Goal: Information Seeking & Learning: Learn about a topic

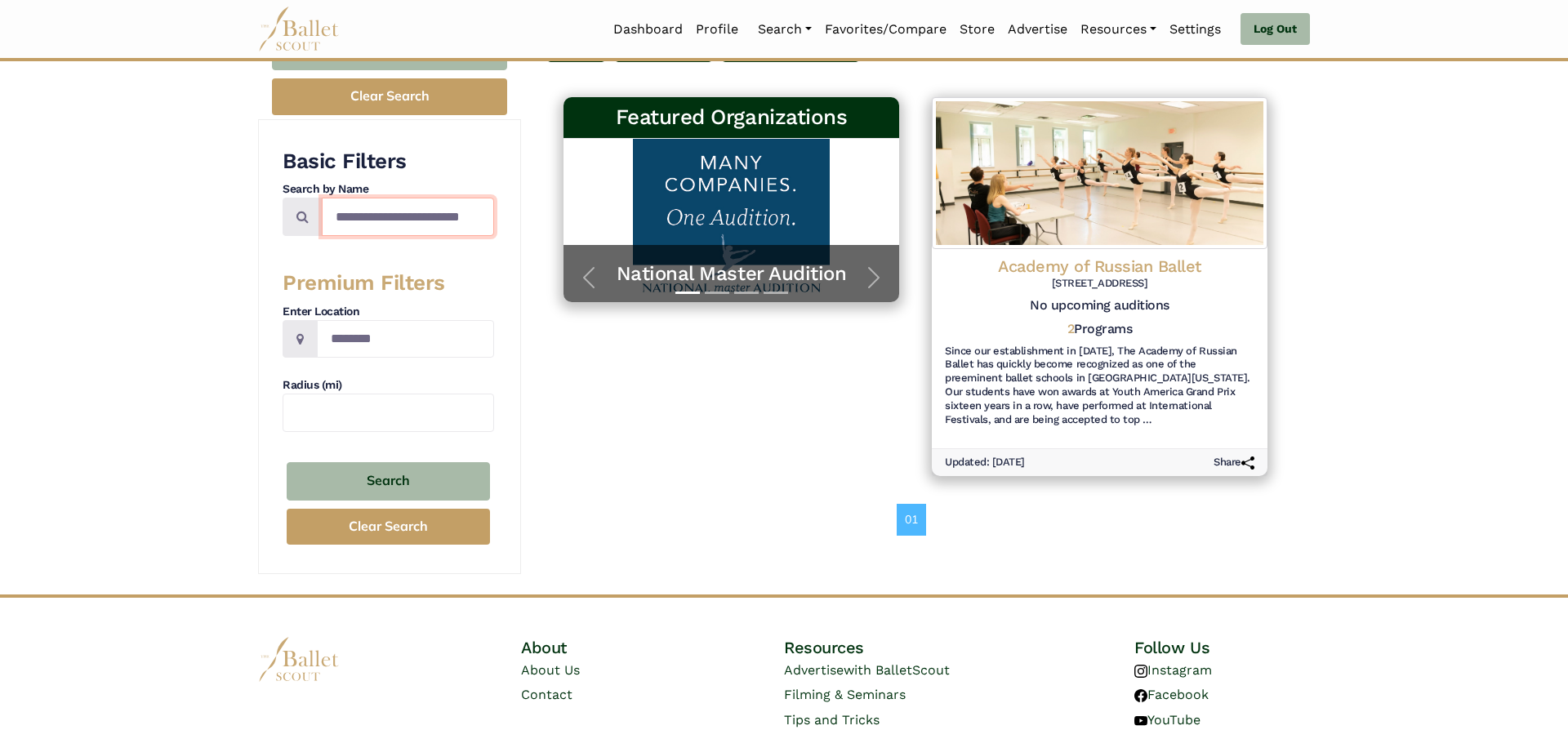
scroll to position [0, 19]
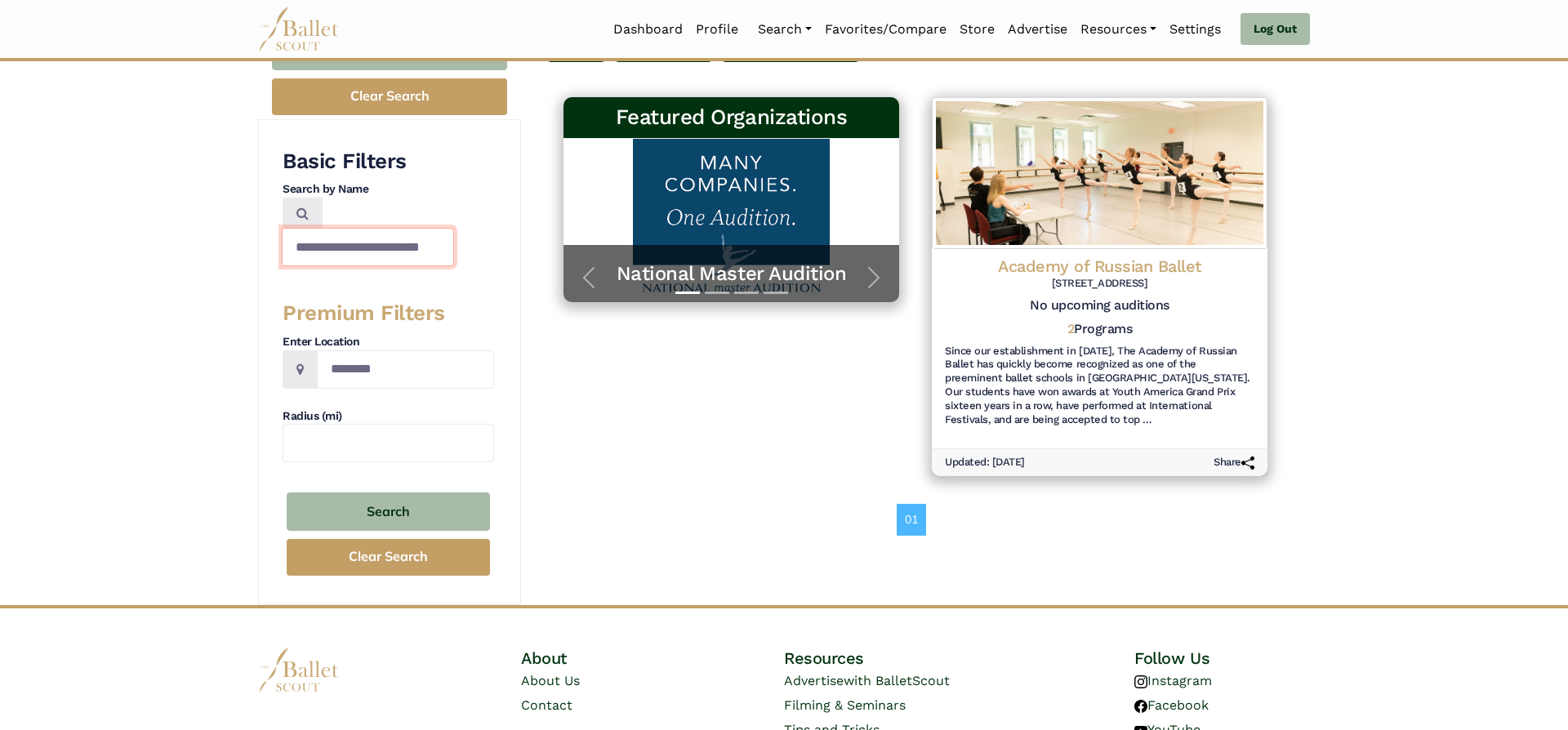
drag, startPoint x: 338, startPoint y: 216, endPoint x: 601, endPoint y: 291, distance: 273.5
click at [455, 266] on input "**********" at bounding box center [368, 247] width 172 height 38
type input "**********"
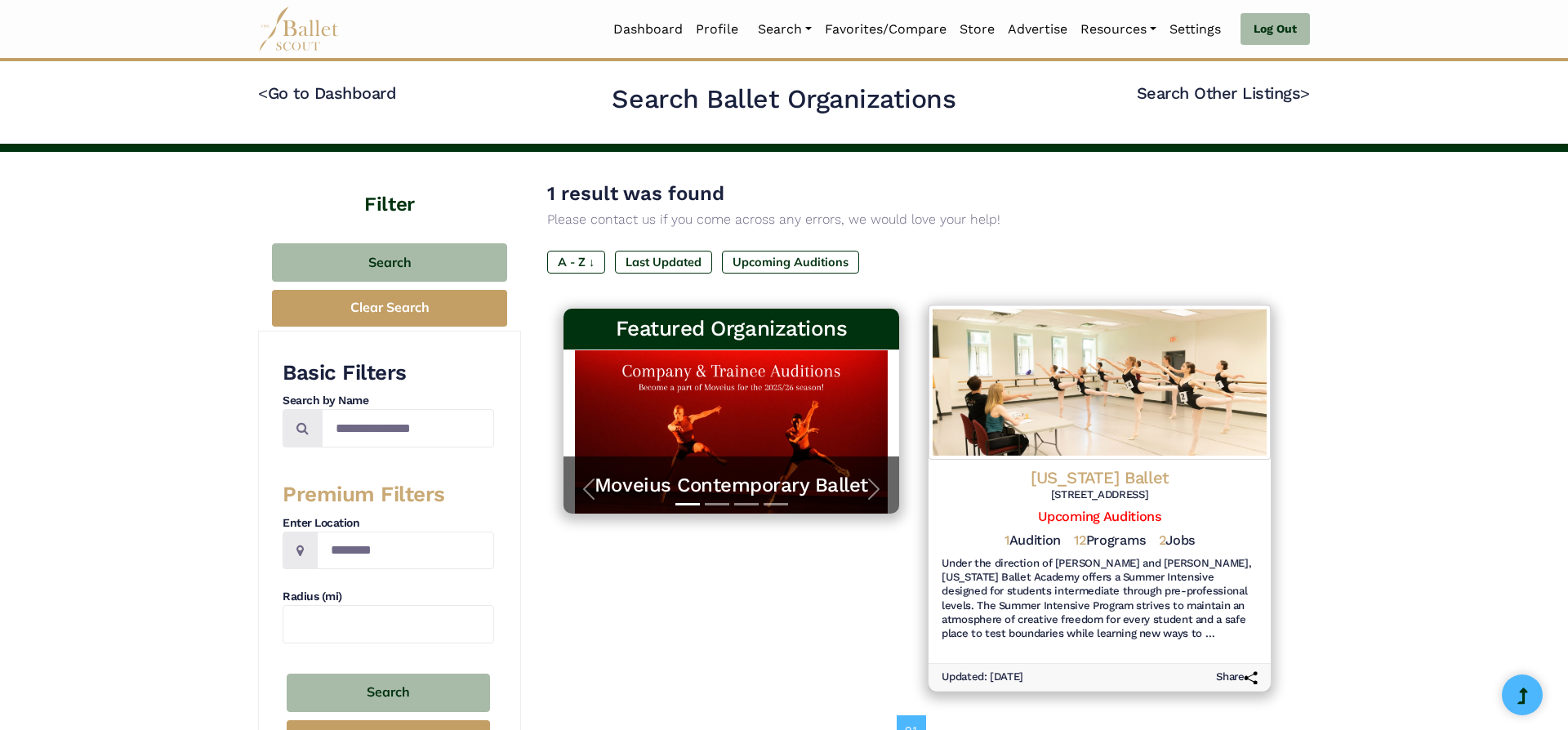
click at [1134, 481] on h4 "[US_STATE] Ballet" at bounding box center [1100, 477] width 316 height 22
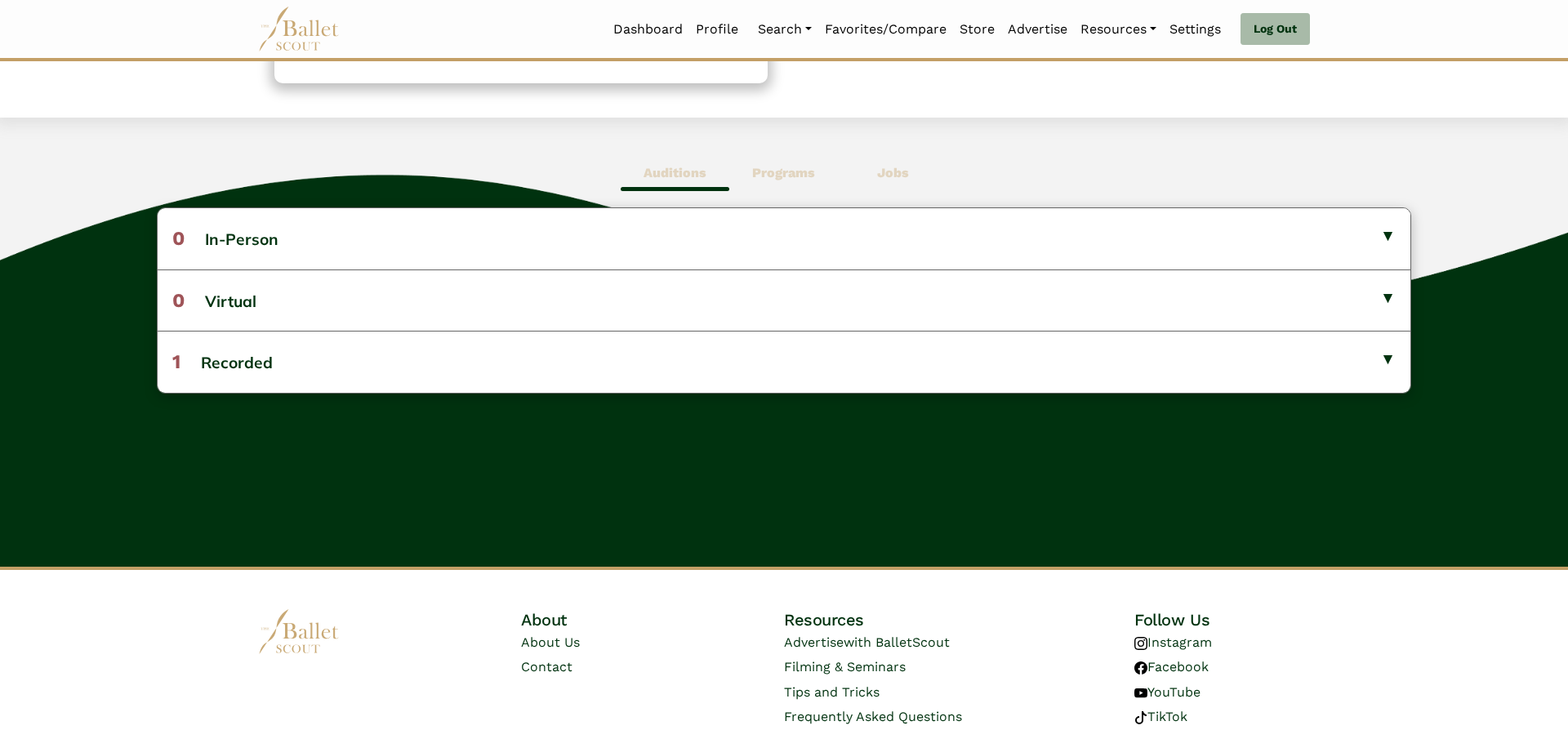
scroll to position [373, 0]
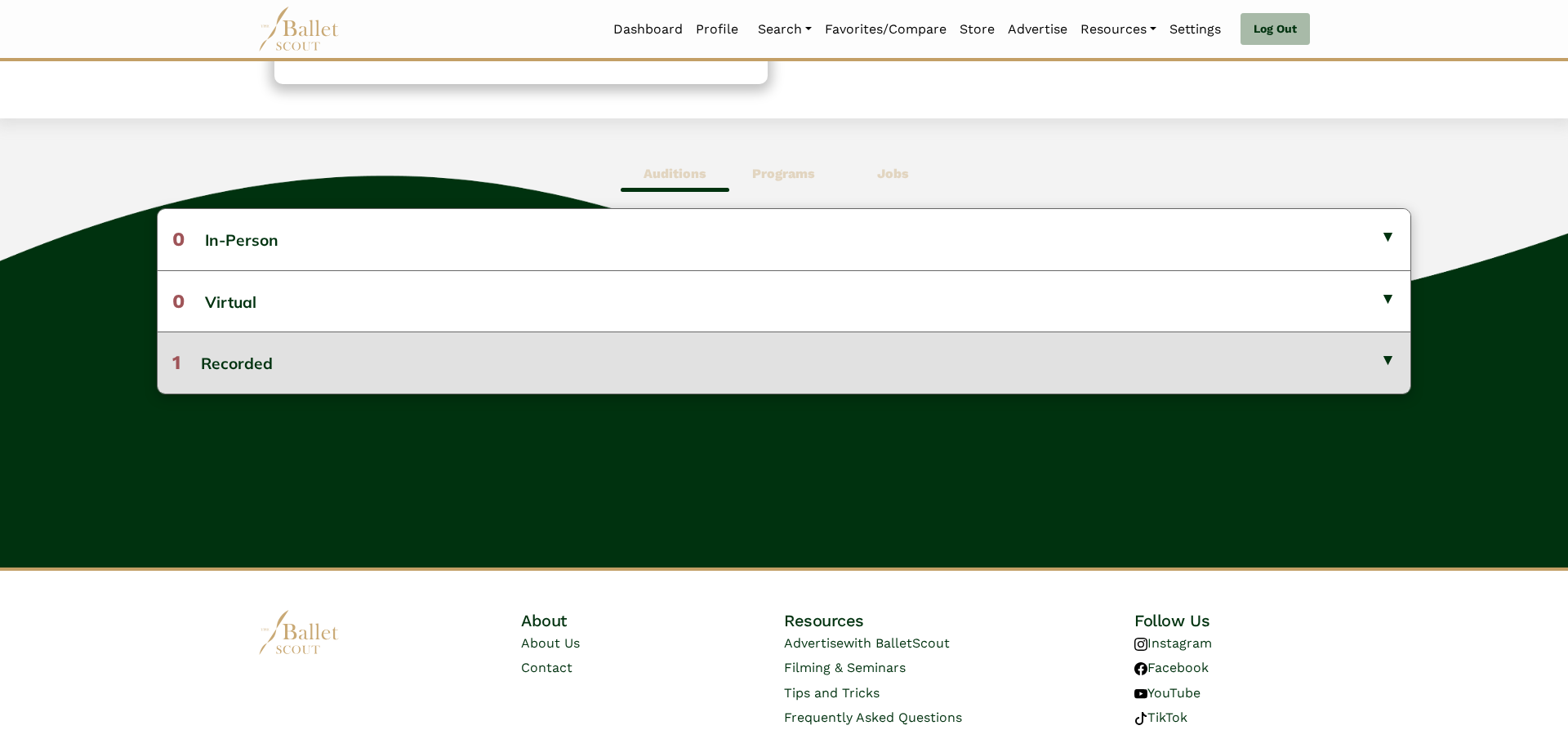
click at [1328, 373] on button "1 Recorded" at bounding box center [784, 362] width 1253 height 62
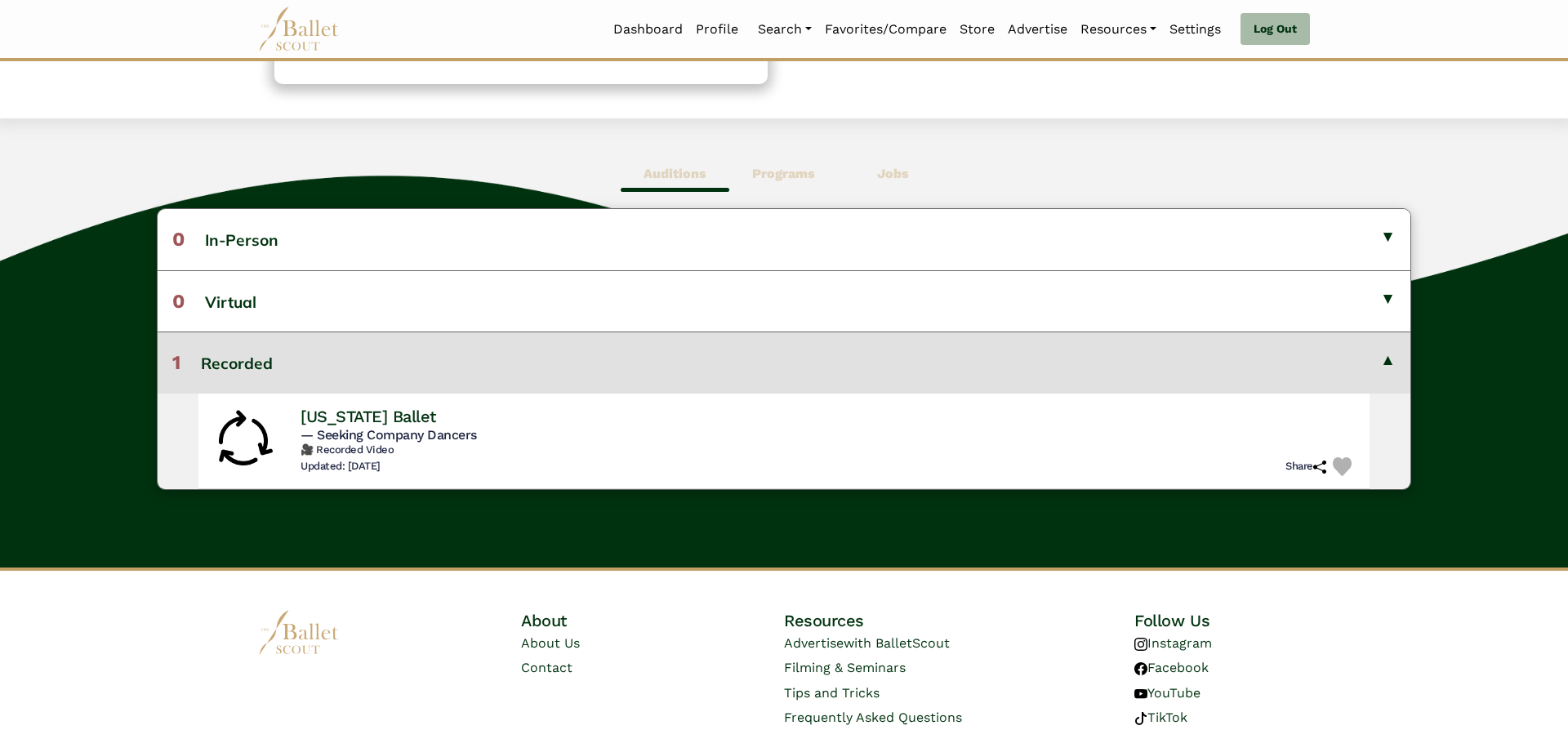
click at [1347, 358] on button "1 Recorded" at bounding box center [784, 362] width 1253 height 62
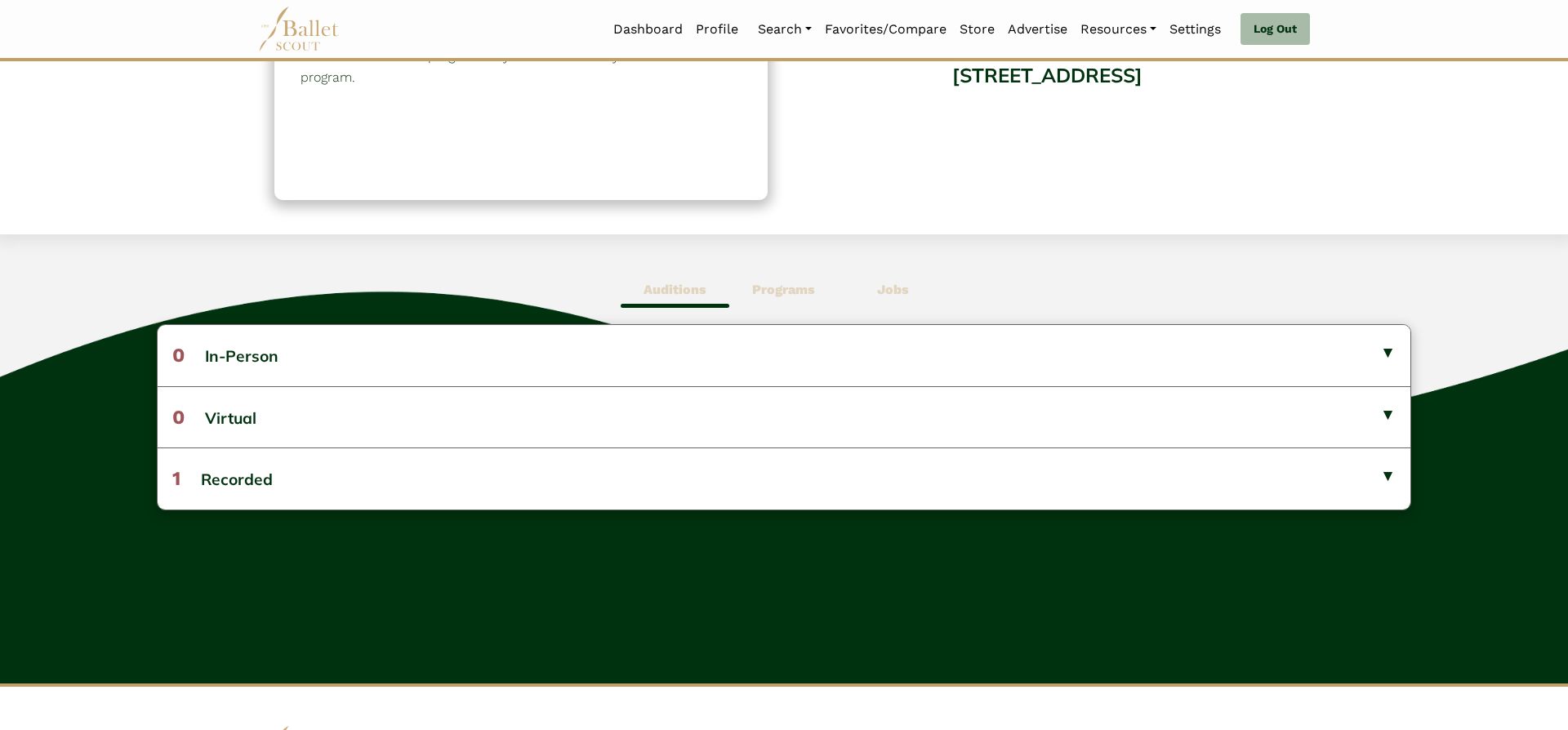
scroll to position [260, 0]
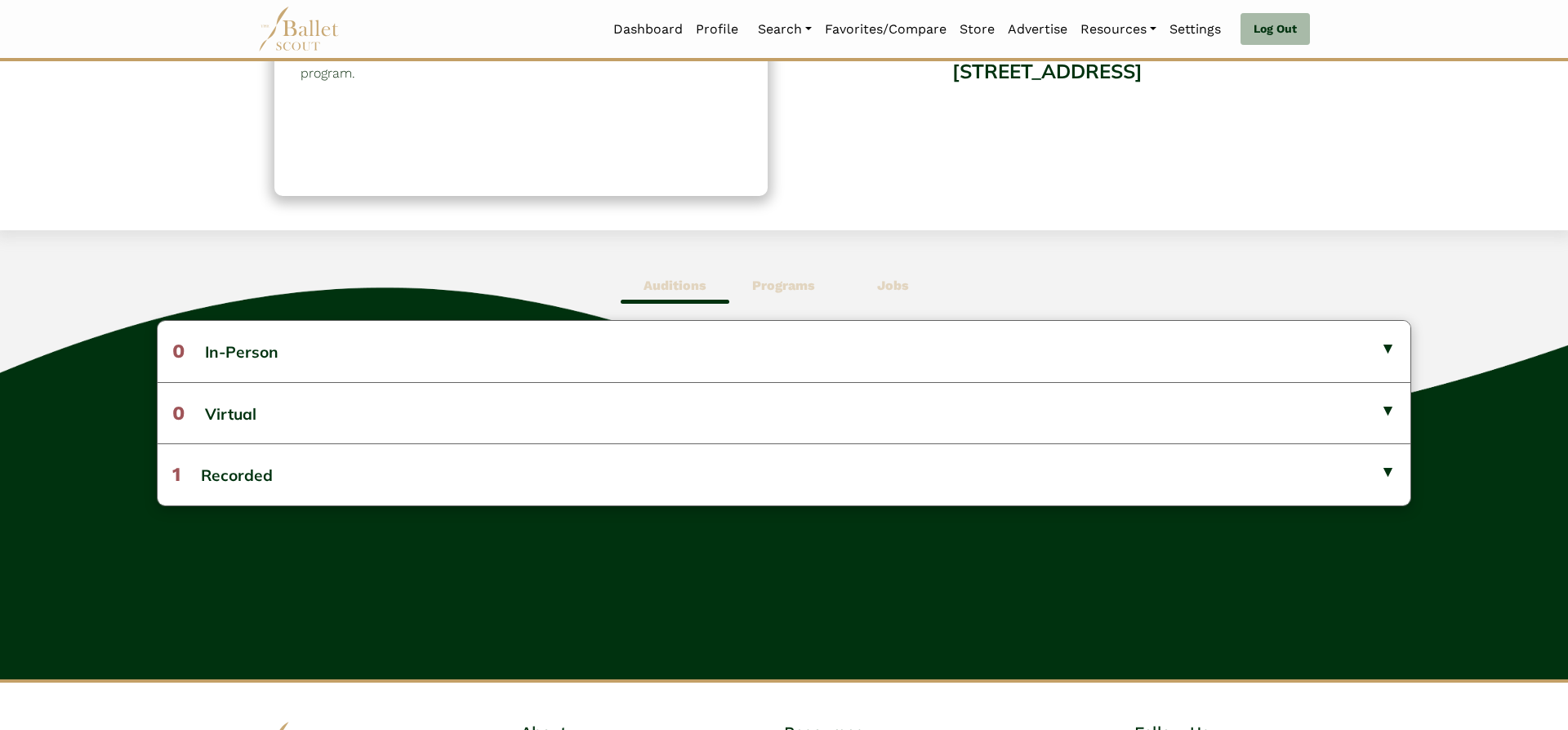
click at [783, 288] on b "Programs" at bounding box center [783, 286] width 63 height 15
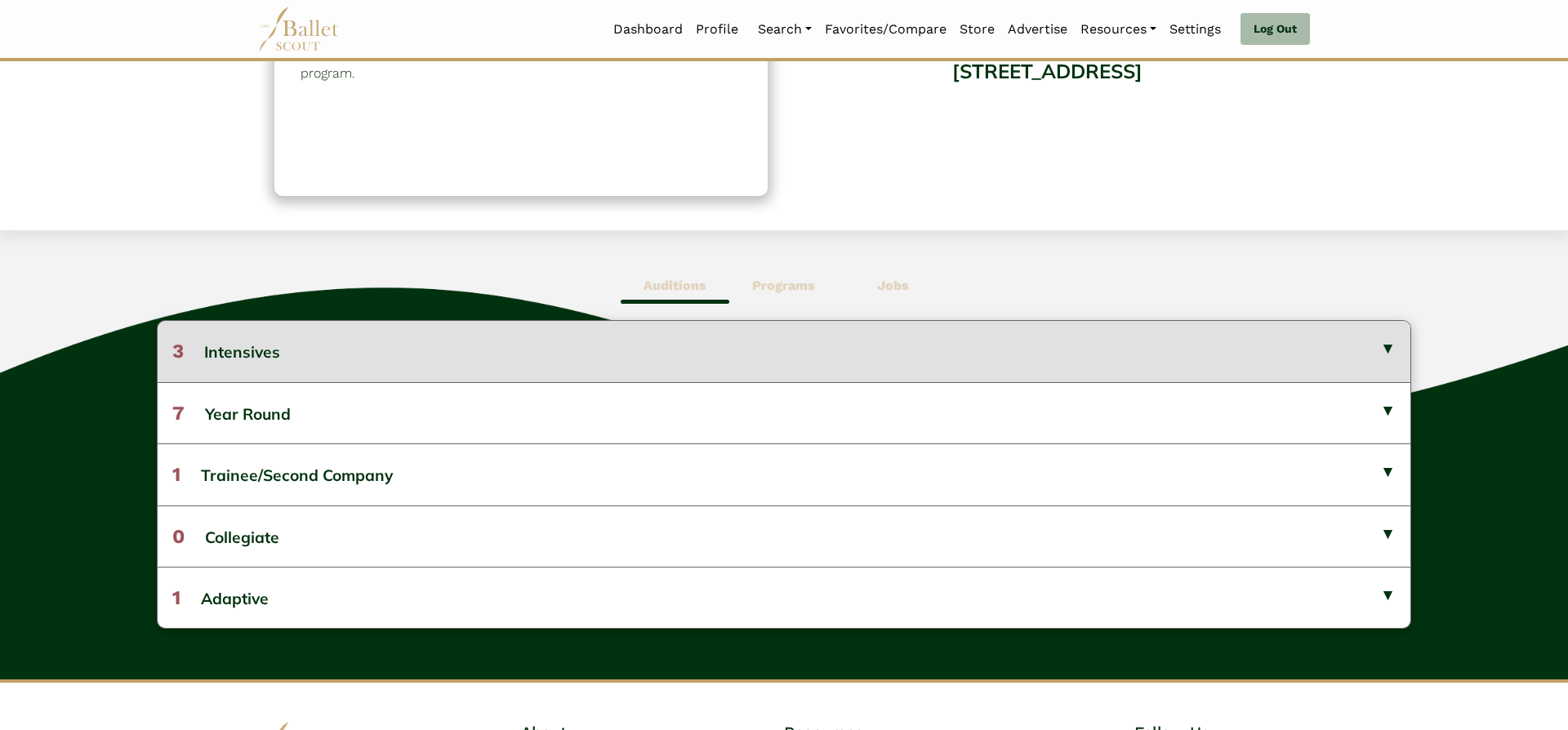
click at [803, 345] on button "3 Intensives" at bounding box center [784, 351] width 1253 height 61
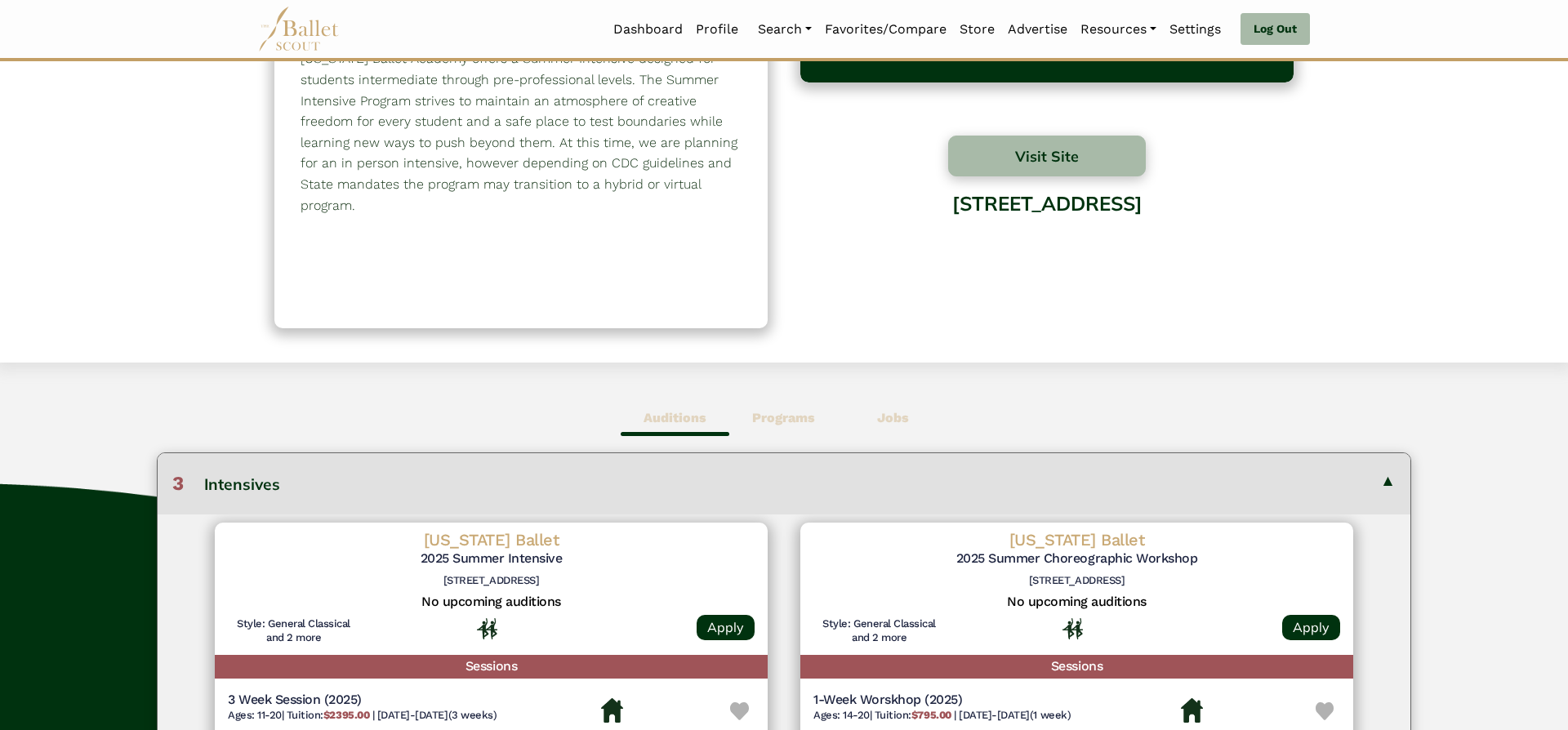
scroll to position [133, 0]
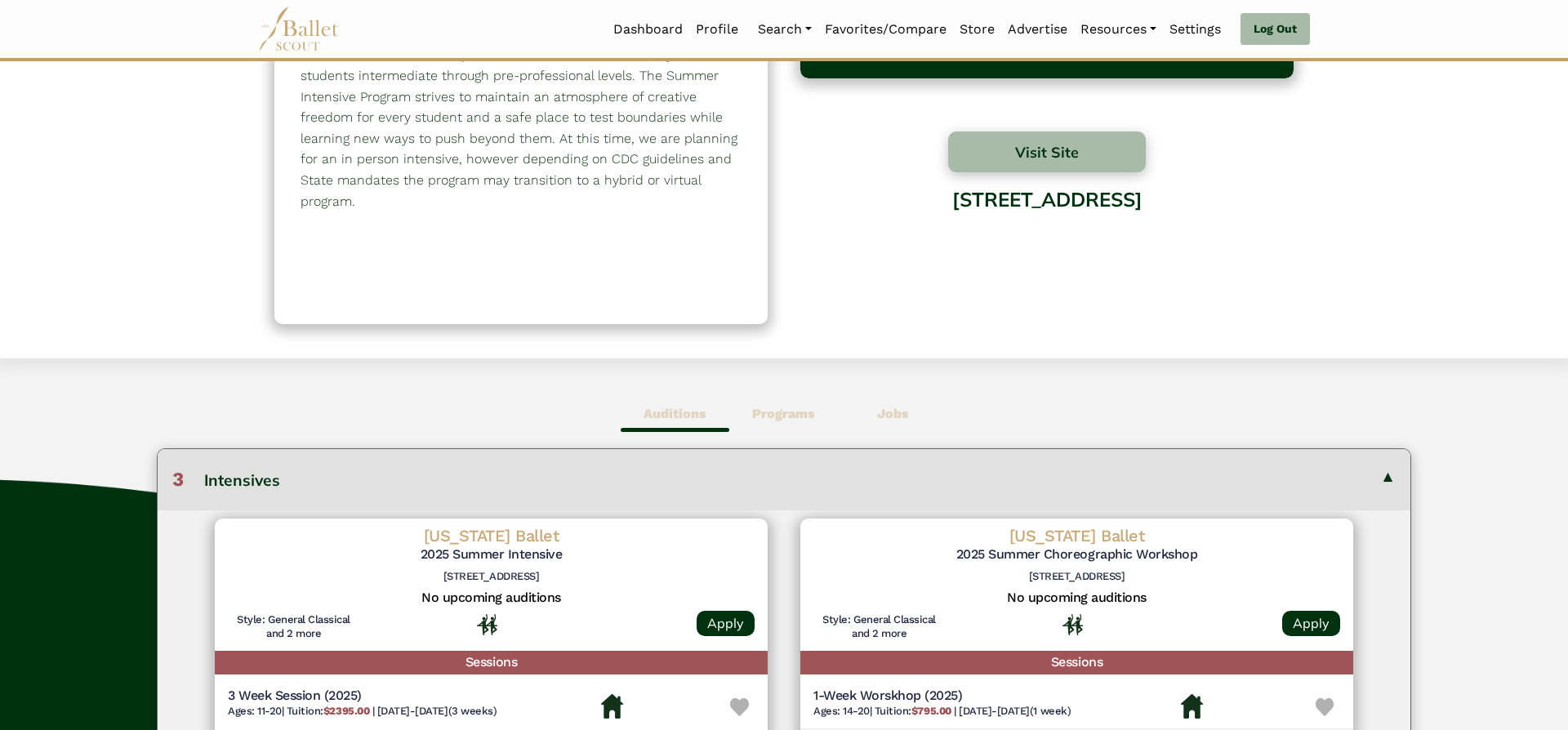
click at [798, 407] on b "Programs" at bounding box center [783, 413] width 63 height 15
click at [787, 482] on button "3 Intensives" at bounding box center [784, 480] width 1253 height 61
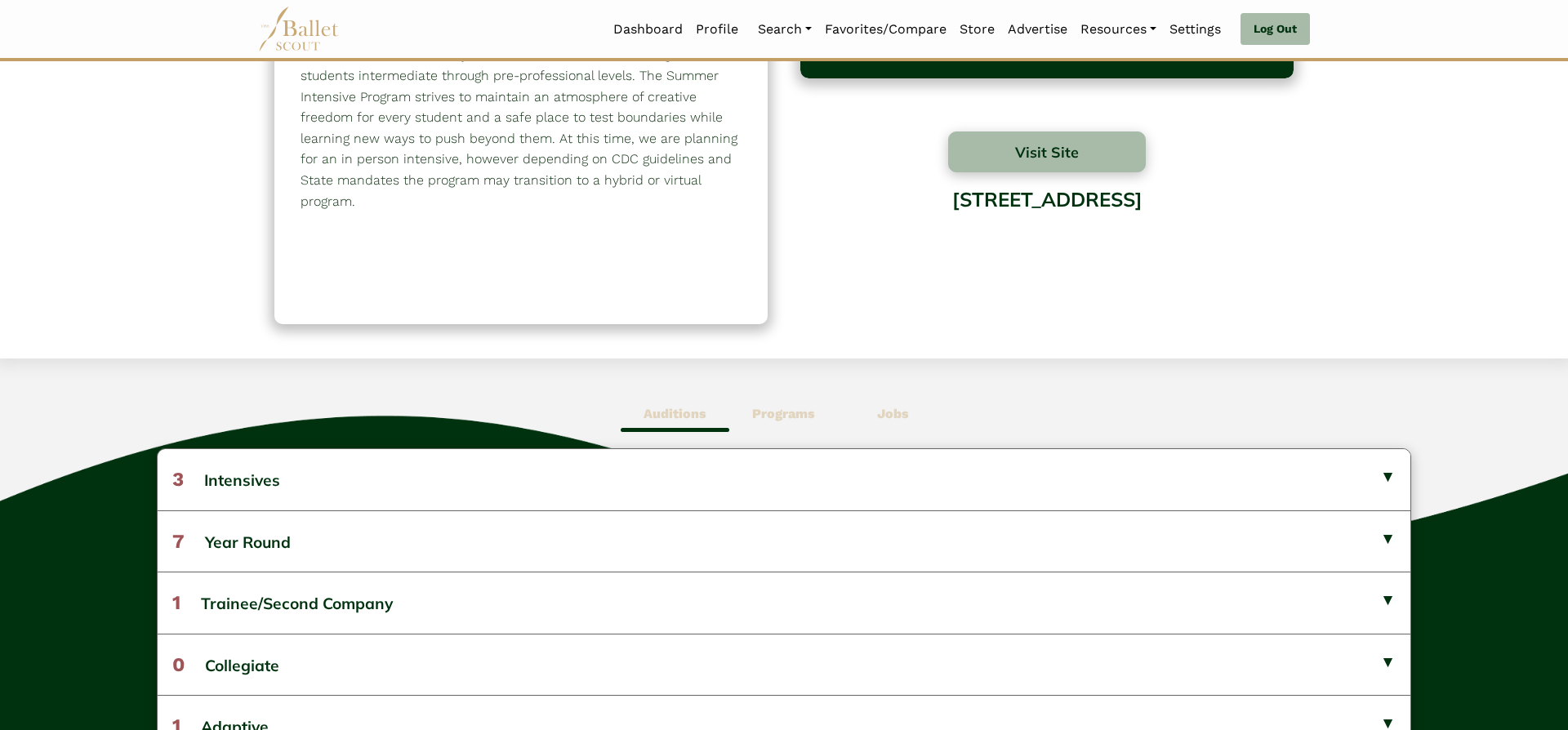
click at [892, 406] on b "Jobs" at bounding box center [893, 413] width 32 height 15
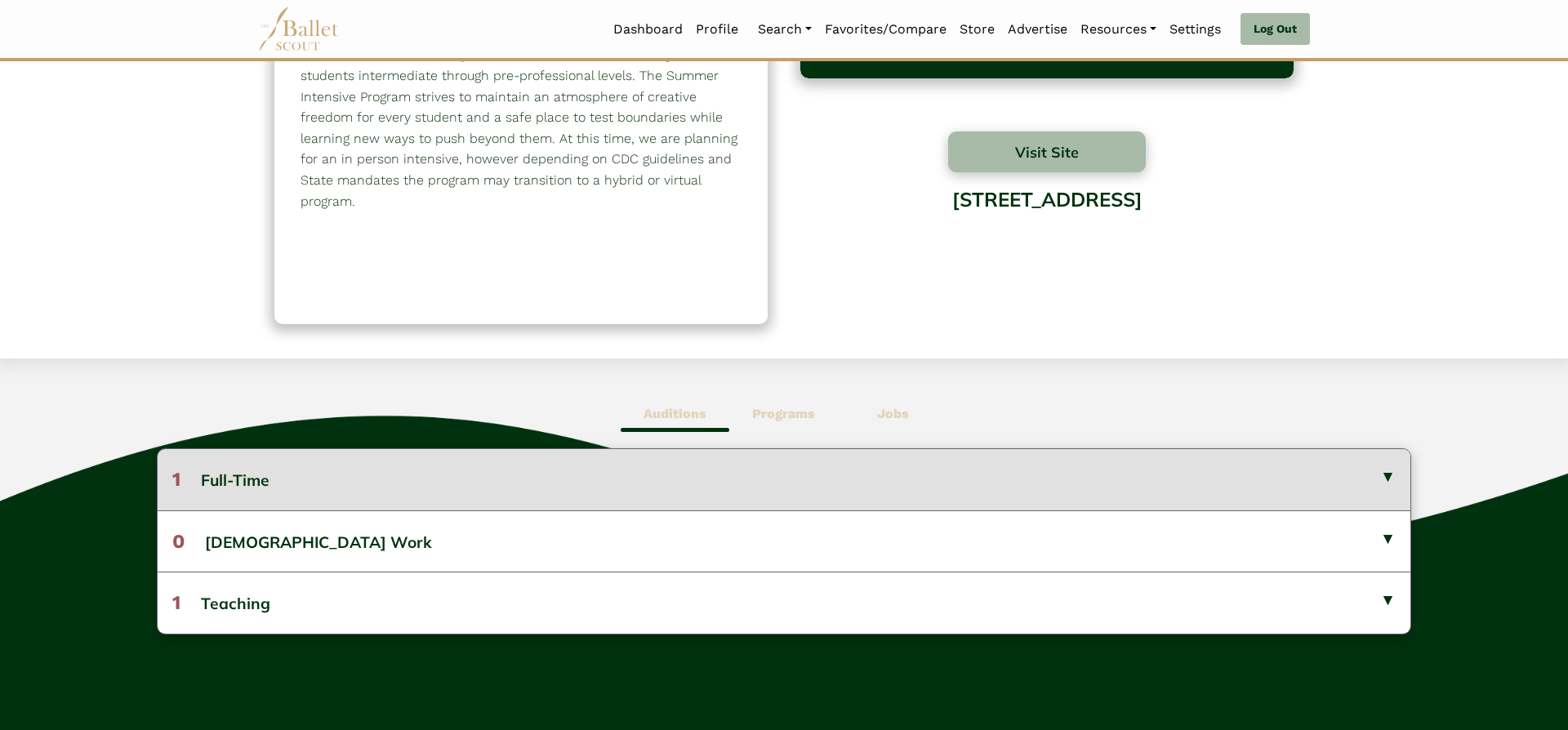
click at [919, 466] on button "1 Full-Time" at bounding box center [784, 480] width 1253 height 61
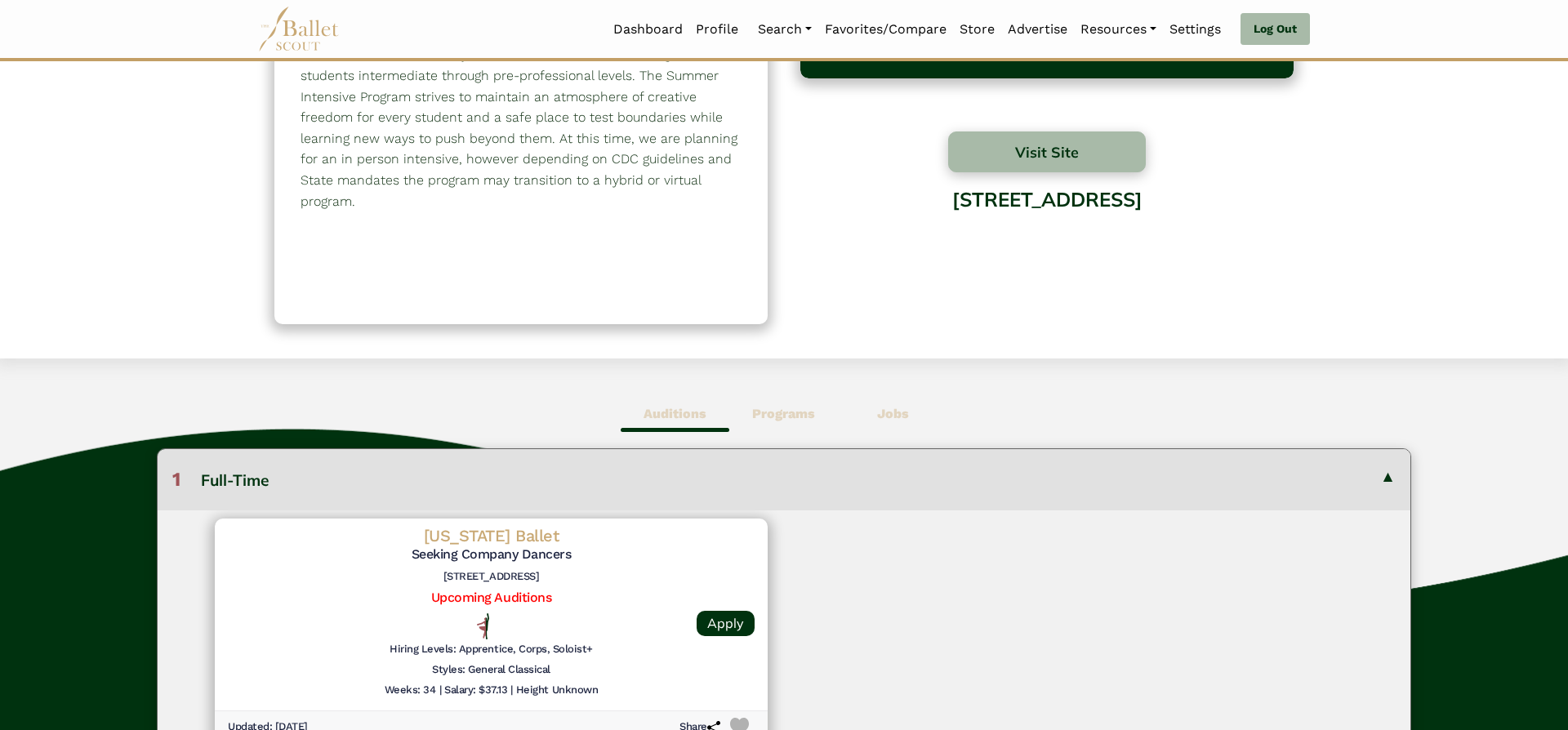
click at [919, 466] on button "1 Full-Time" at bounding box center [784, 480] width 1253 height 61
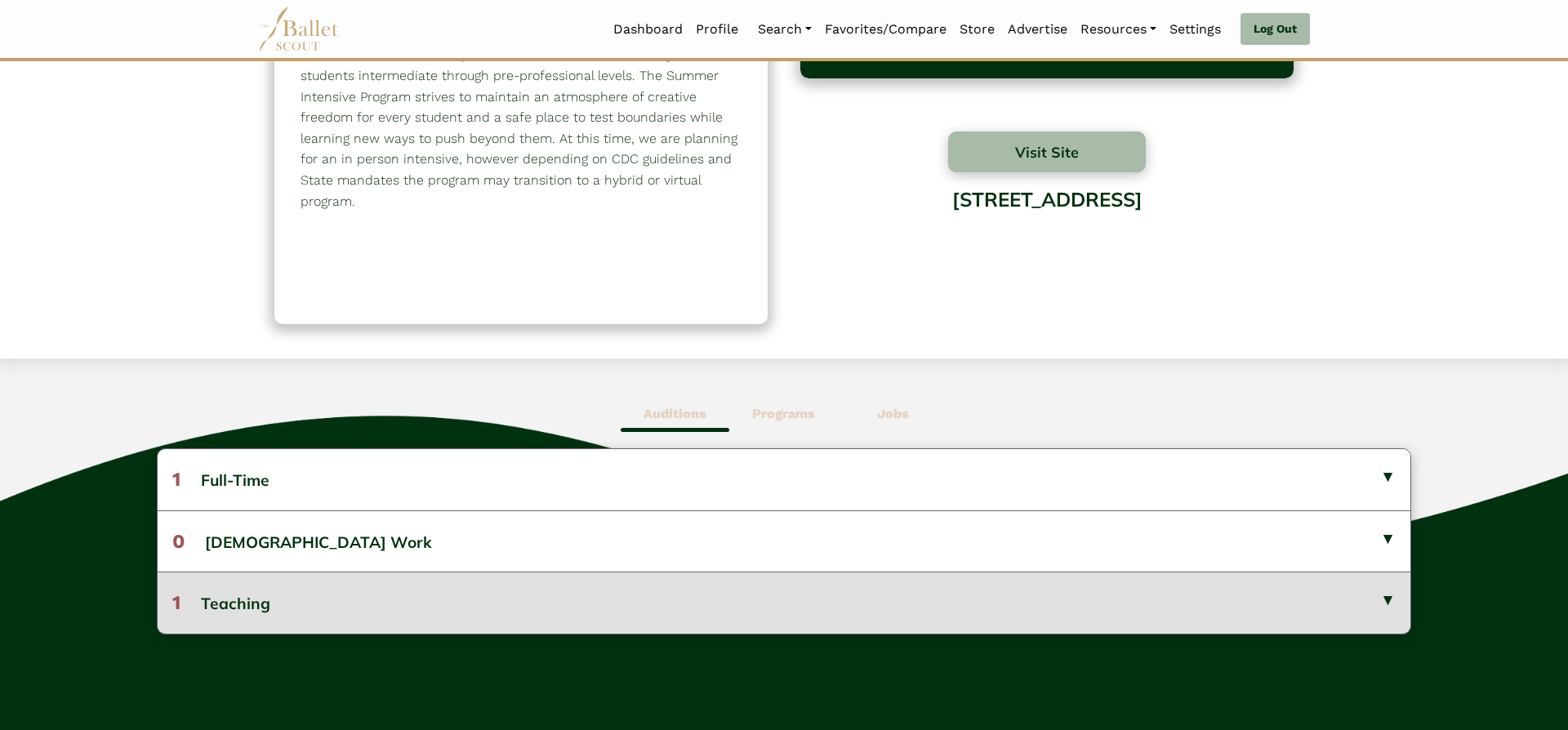
click at [929, 610] on button "1 Teaching" at bounding box center [784, 602] width 1253 height 62
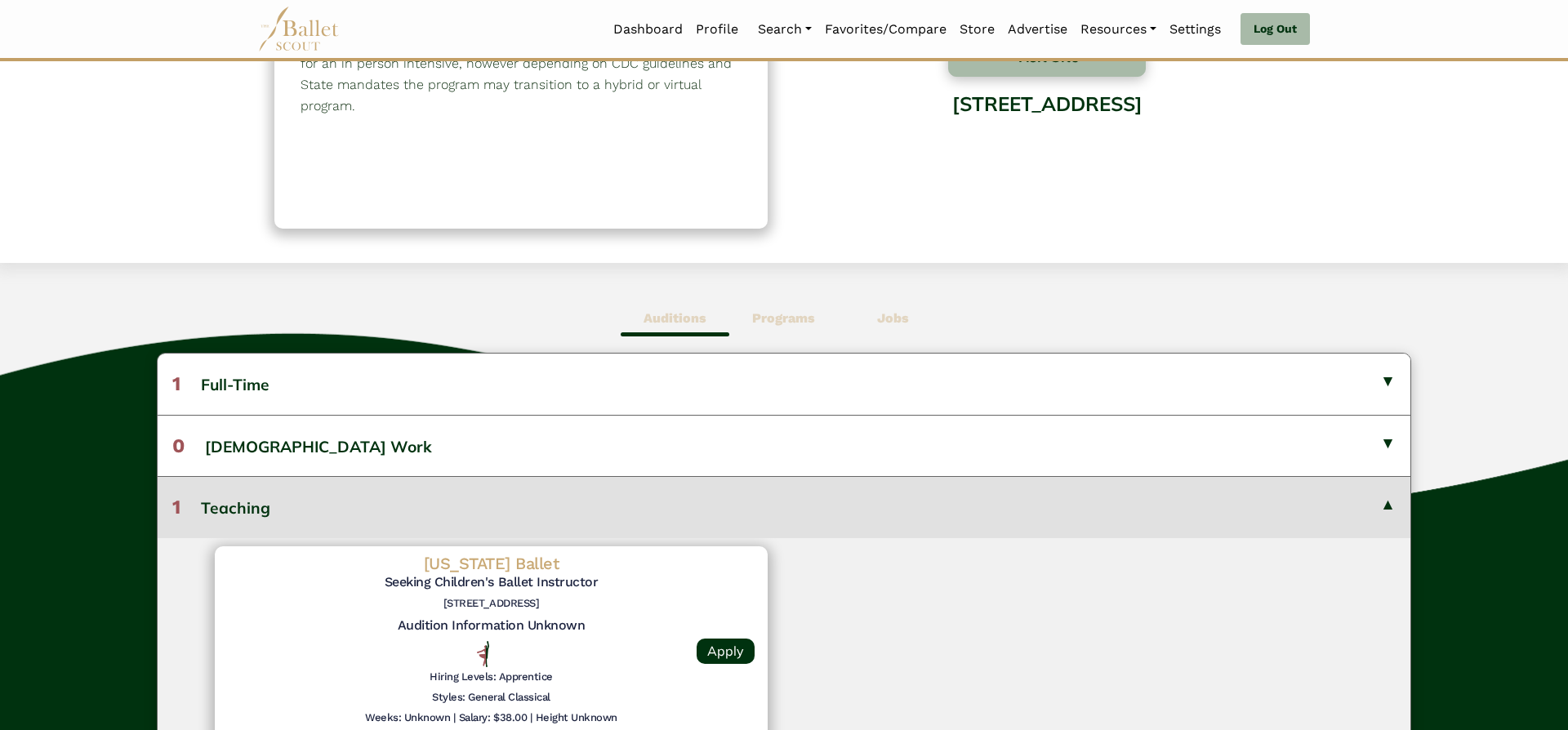
scroll to position [230, 0]
click at [1102, 515] on button "1 Teaching" at bounding box center [784, 505] width 1253 height 62
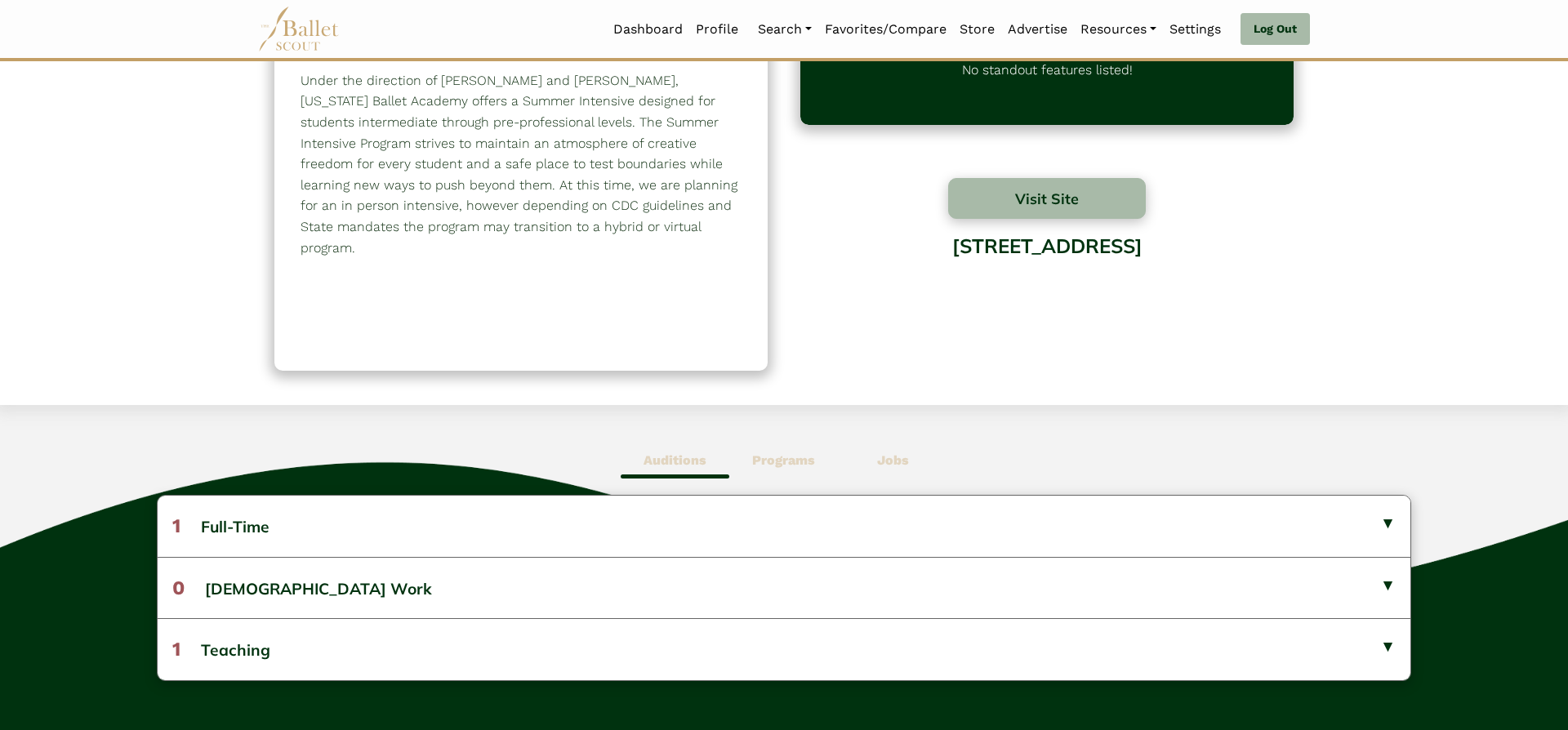
scroll to position [37, 0]
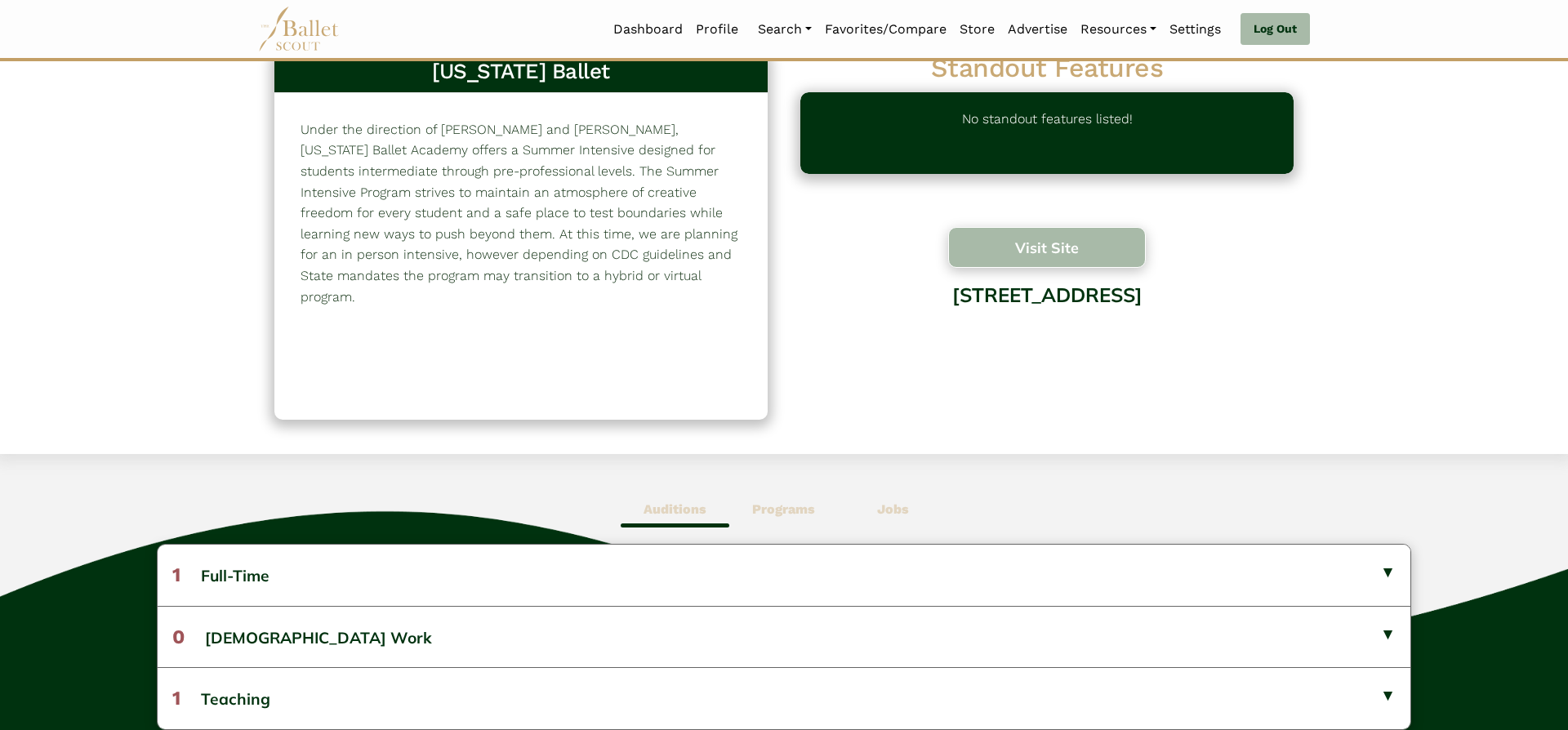
click at [1043, 264] on button "Visit Site" at bounding box center [1047, 248] width 198 height 41
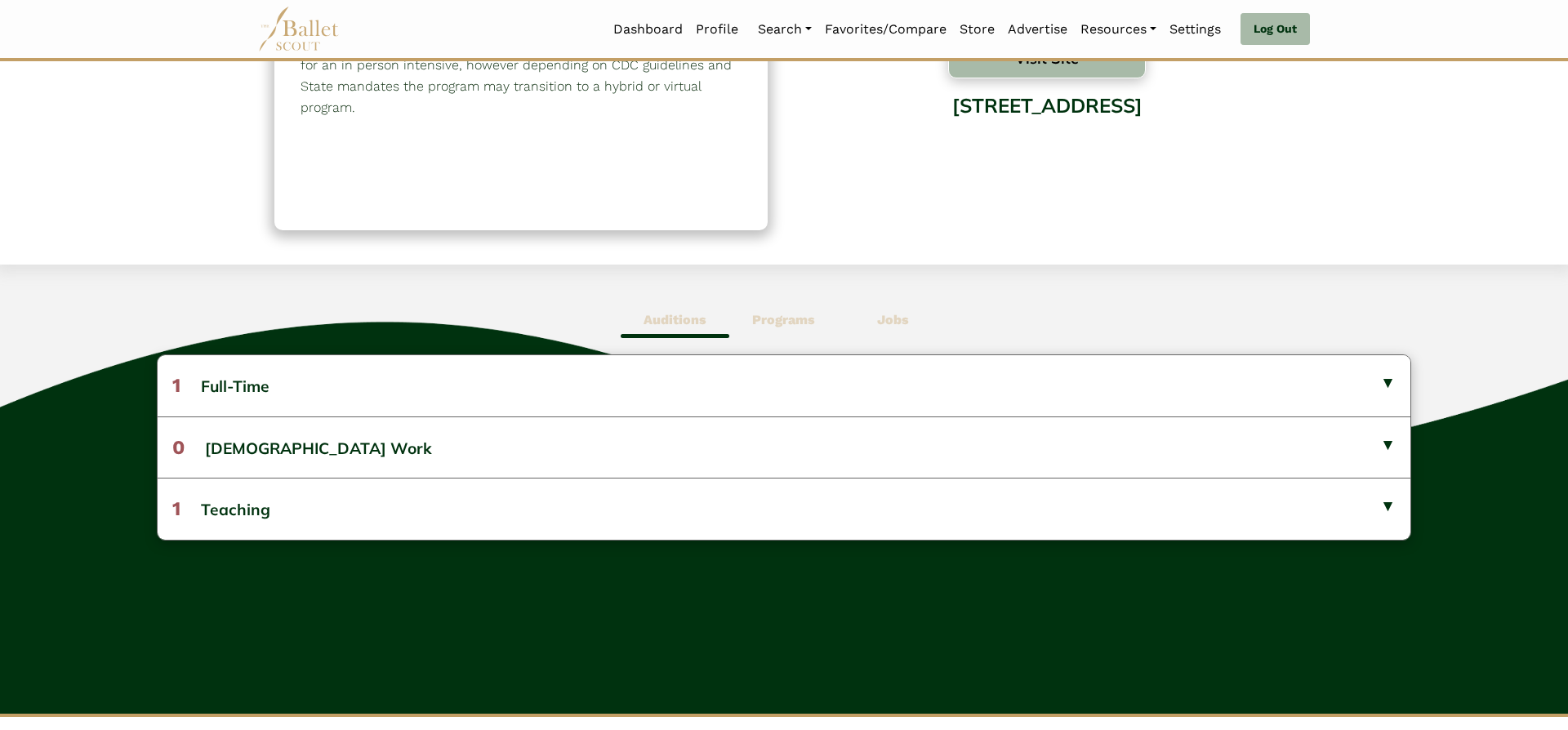
scroll to position [225, 0]
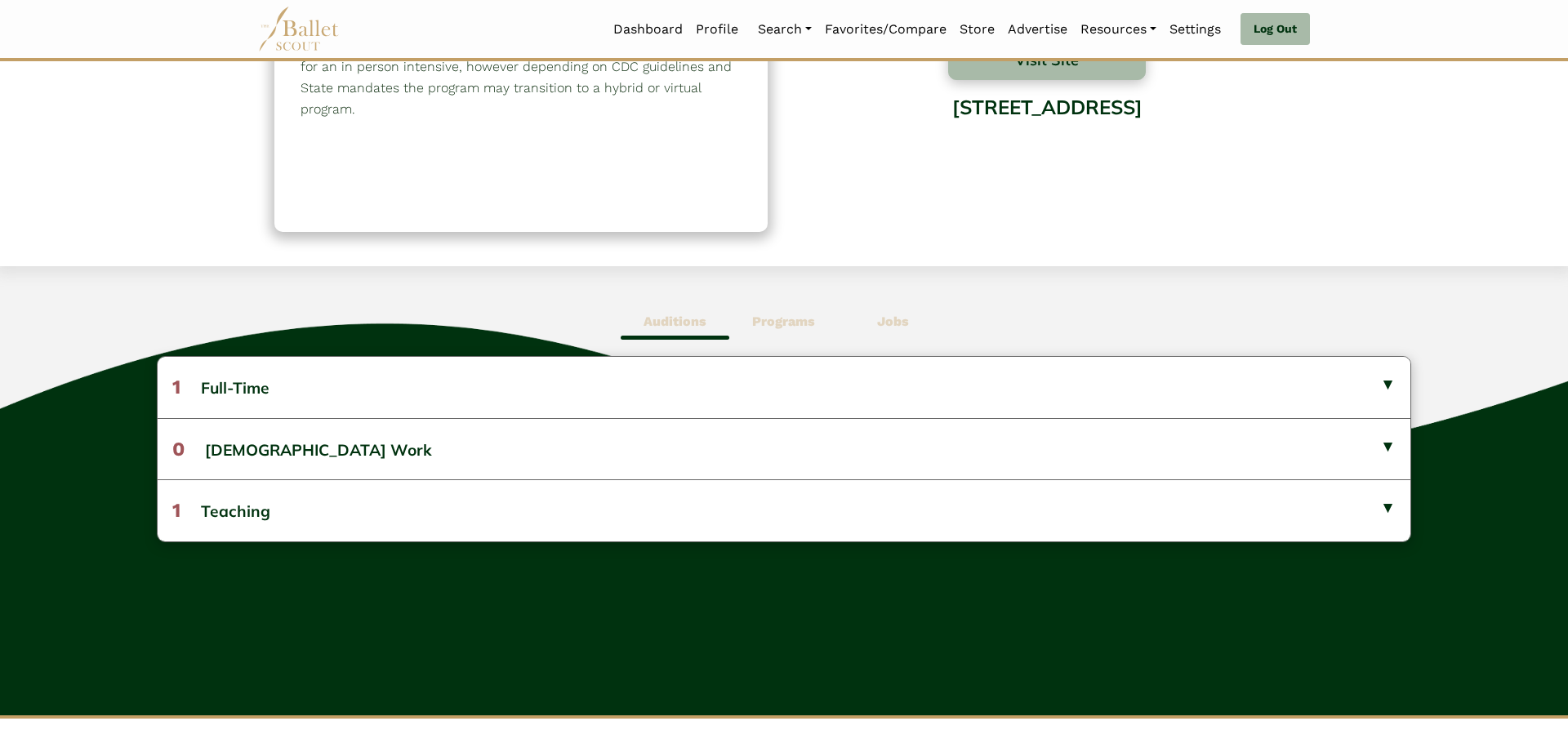
click at [676, 323] on b "Auditions" at bounding box center [675, 321] width 63 height 15
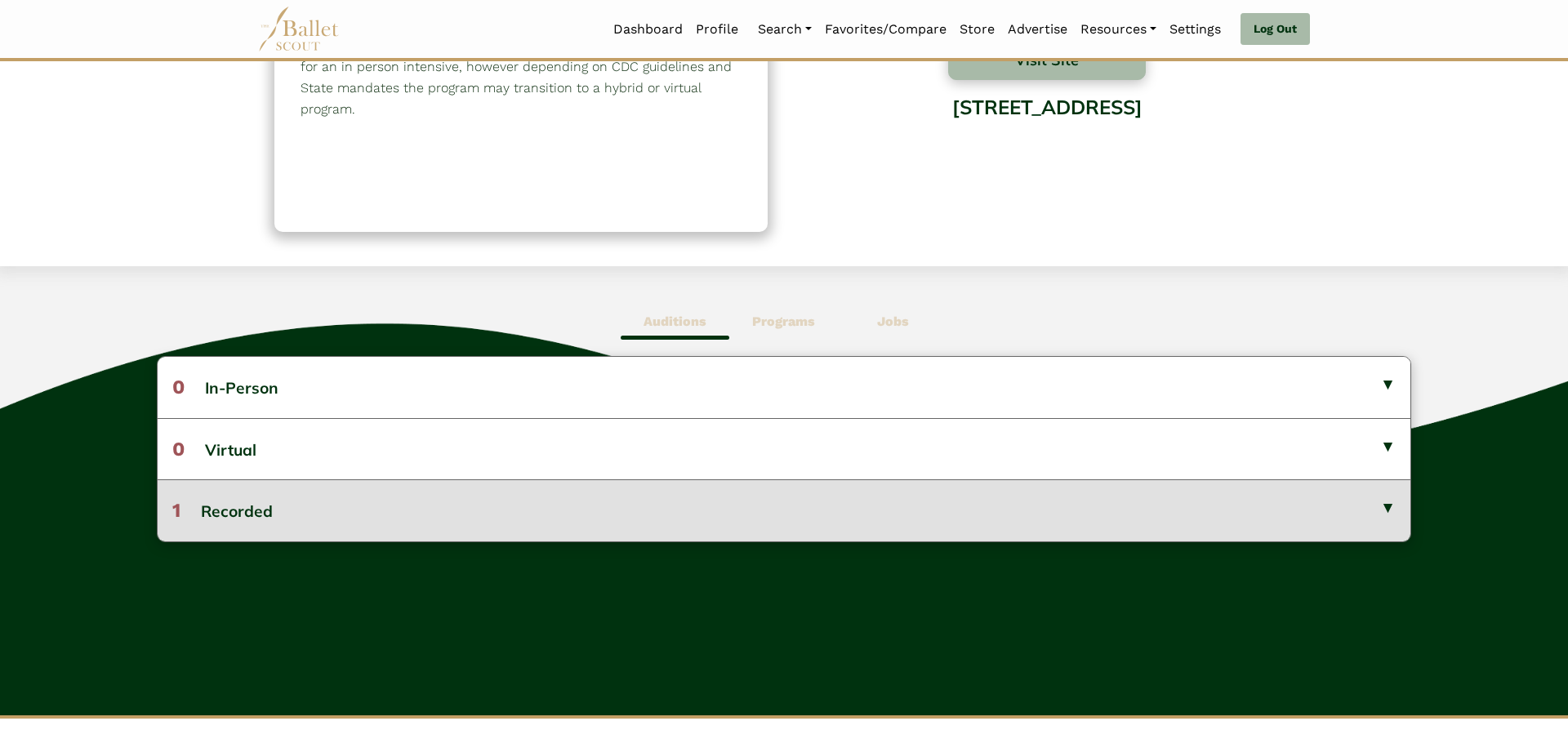
click at [742, 508] on button "1 Recorded" at bounding box center [784, 509] width 1253 height 62
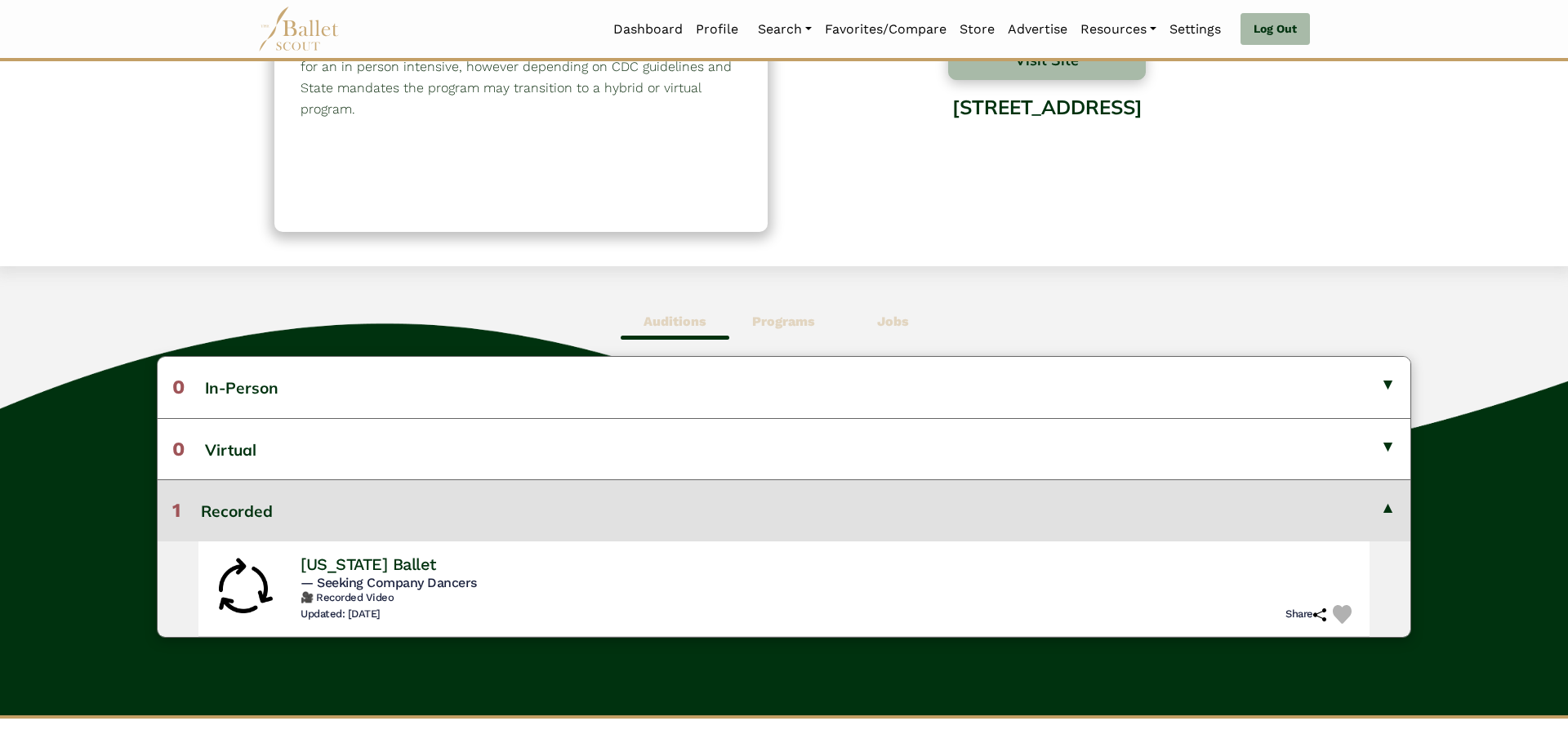
click at [742, 508] on button "1 Recorded" at bounding box center [784, 509] width 1253 height 62
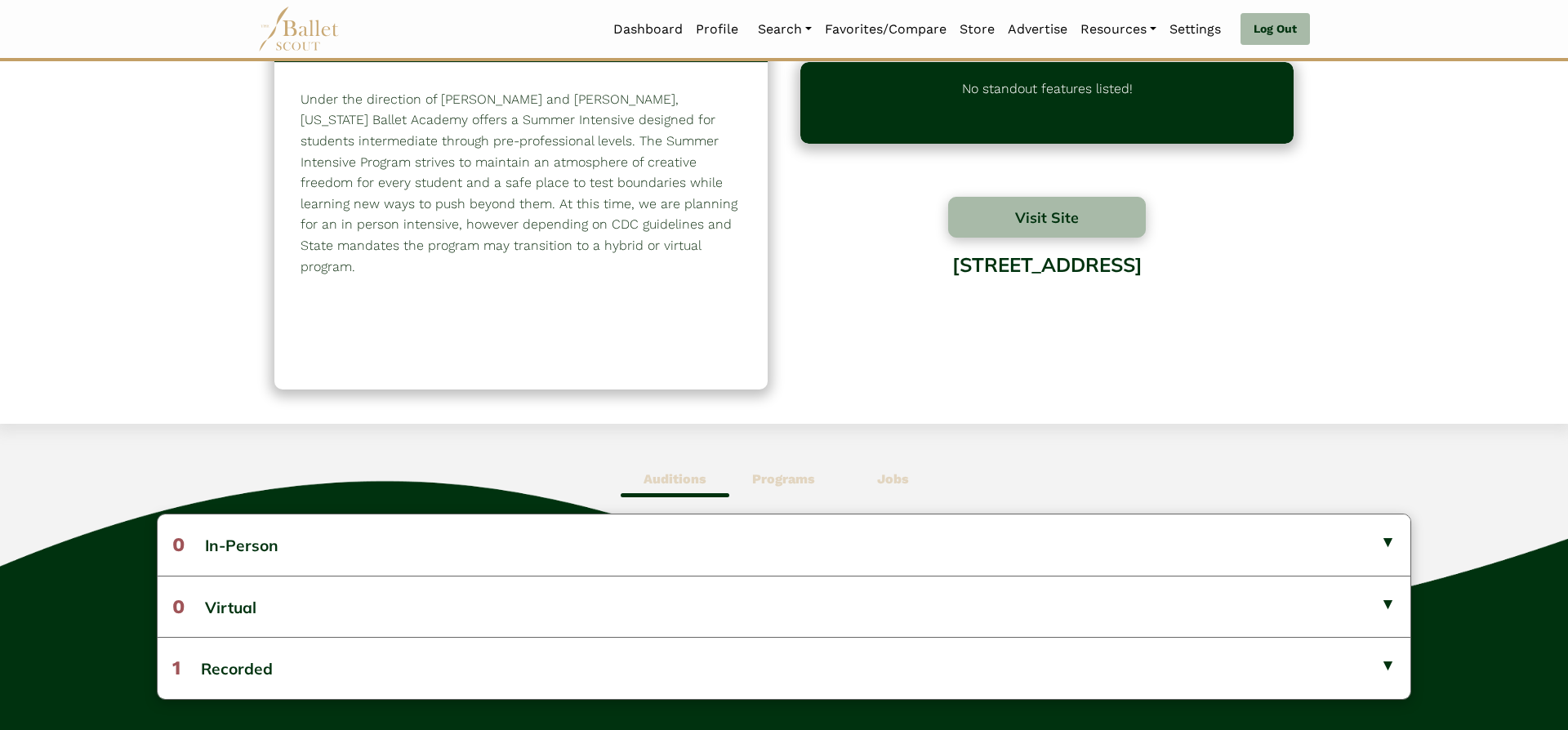
scroll to position [73, 0]
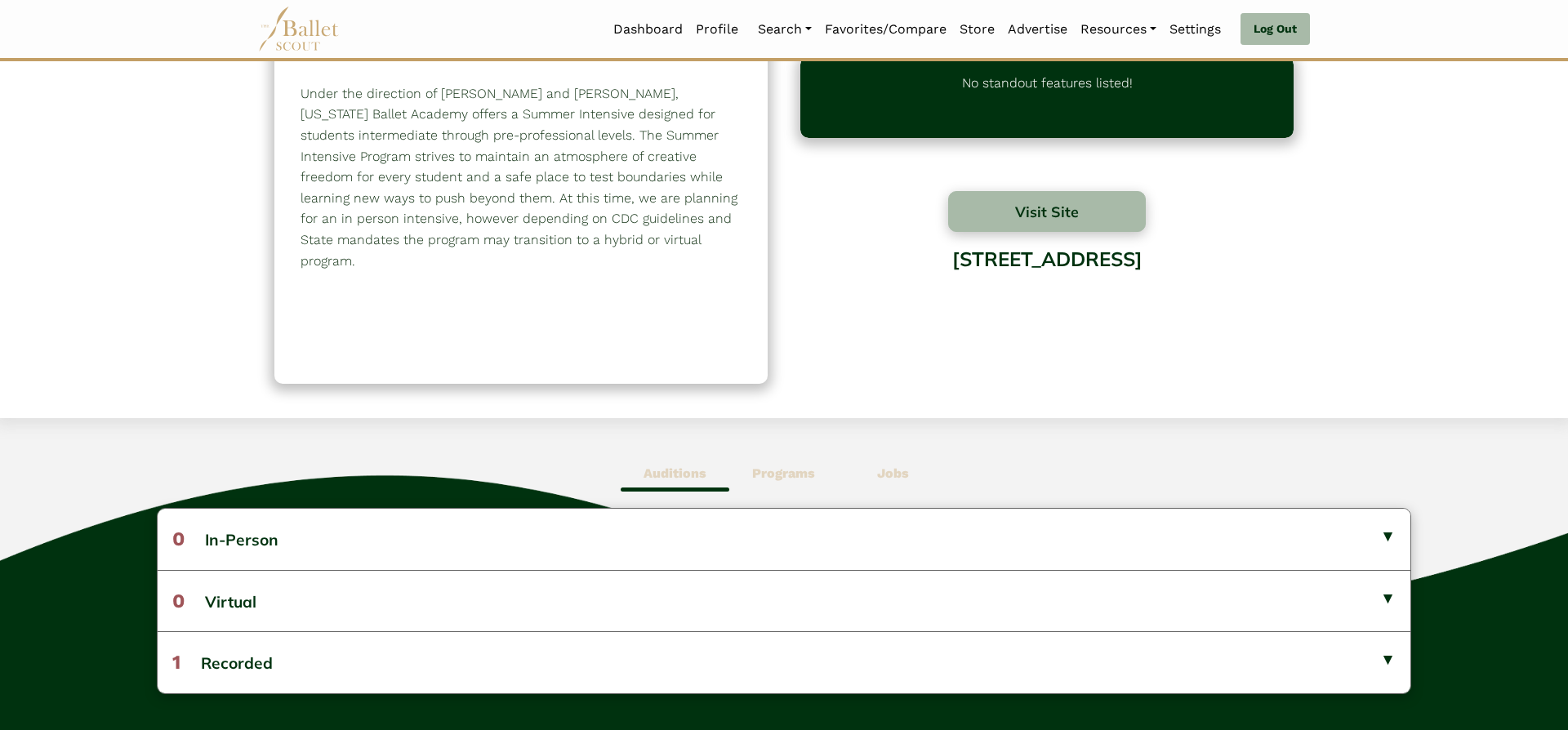
click at [812, 490] on span "Programs" at bounding box center [783, 473] width 109 height 37
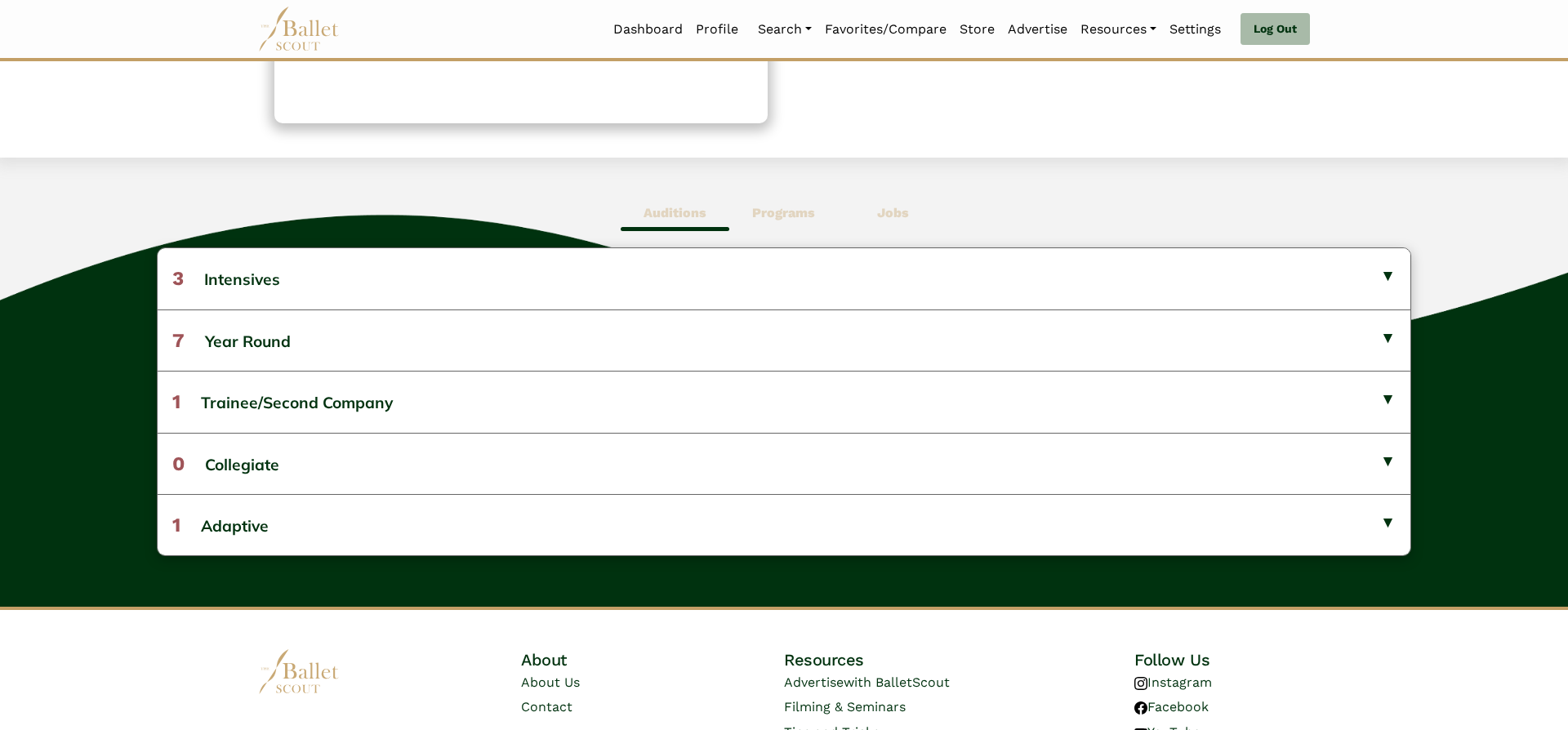
scroll to position [335, 0]
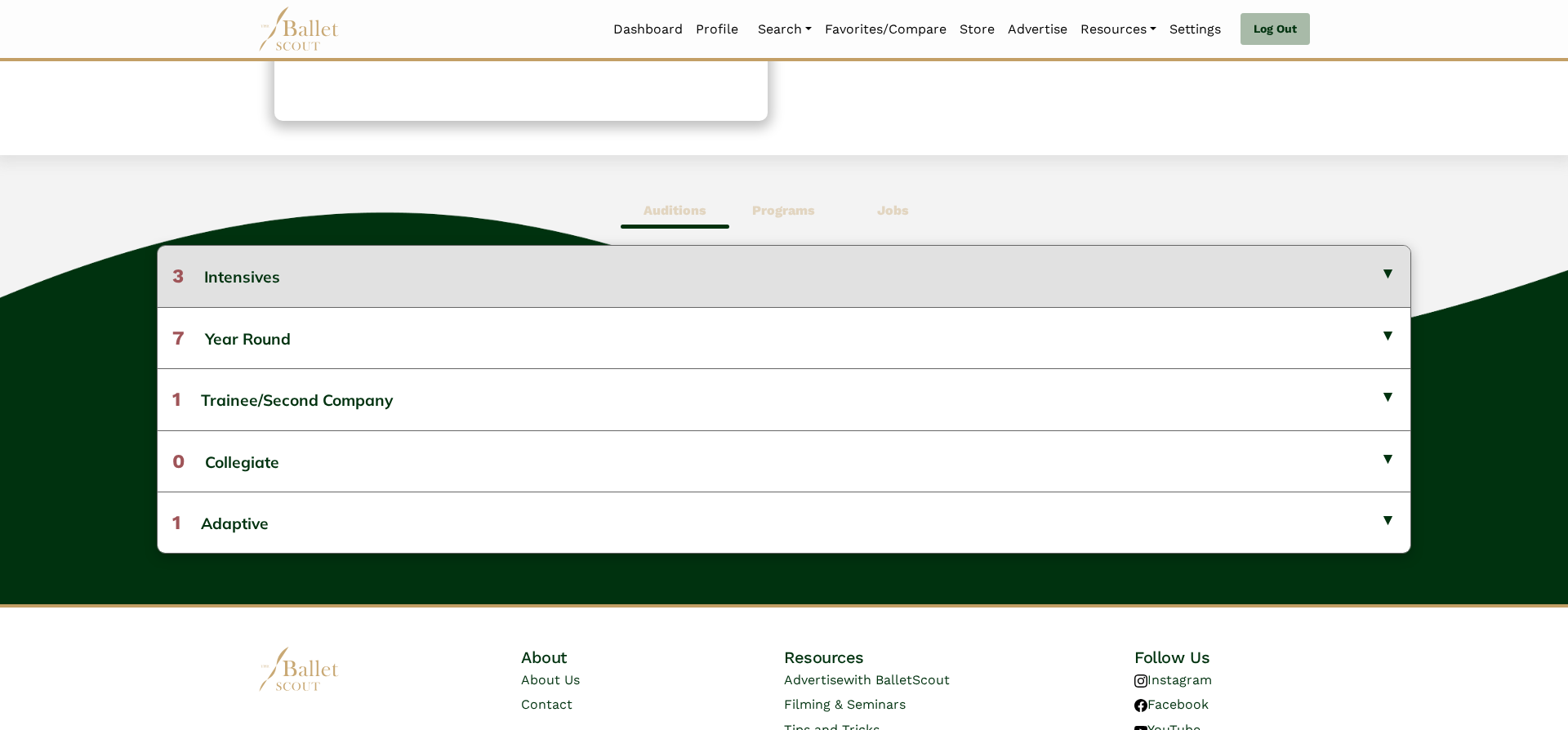
click at [1295, 292] on button "3 Intensives" at bounding box center [784, 276] width 1253 height 61
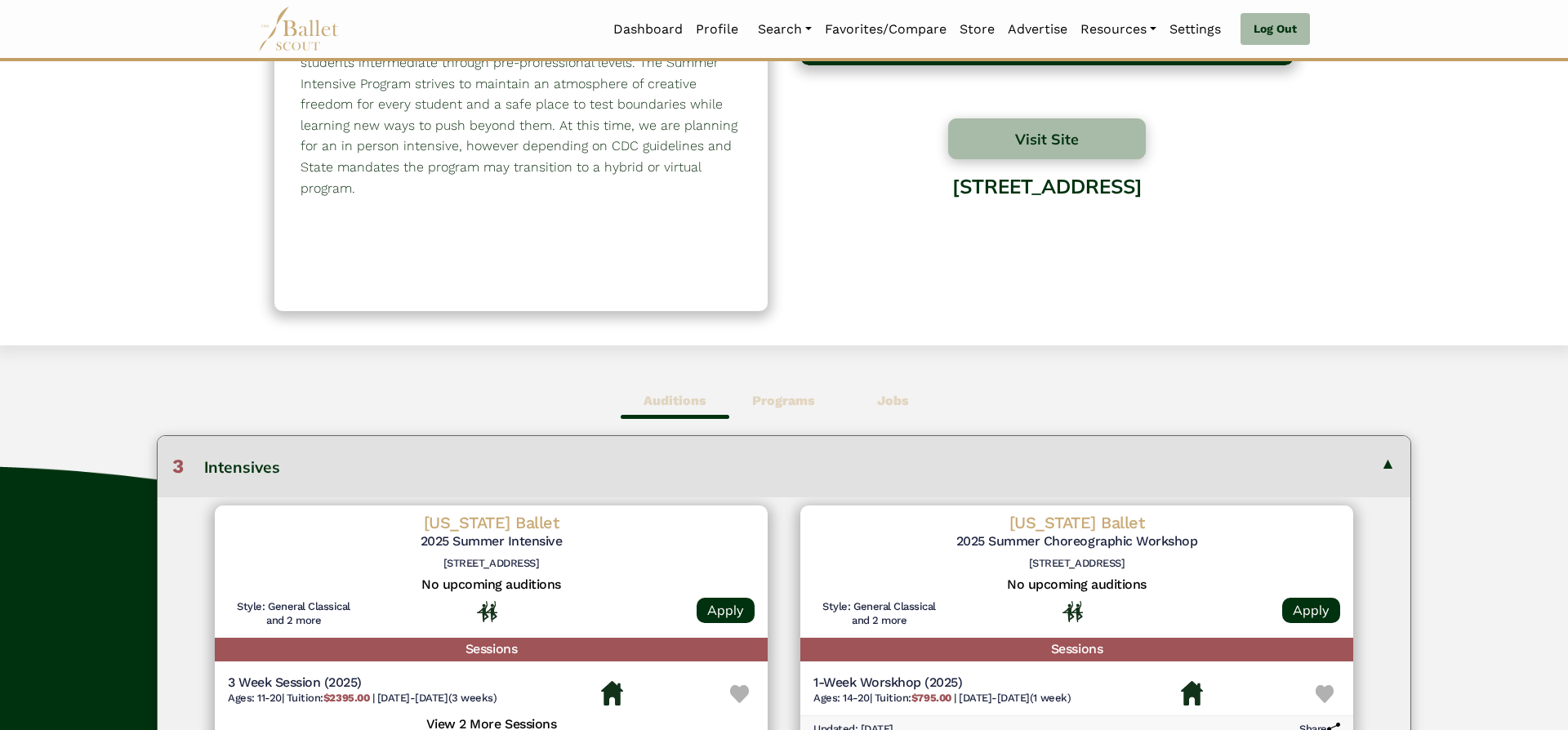
scroll to position [185, 0]
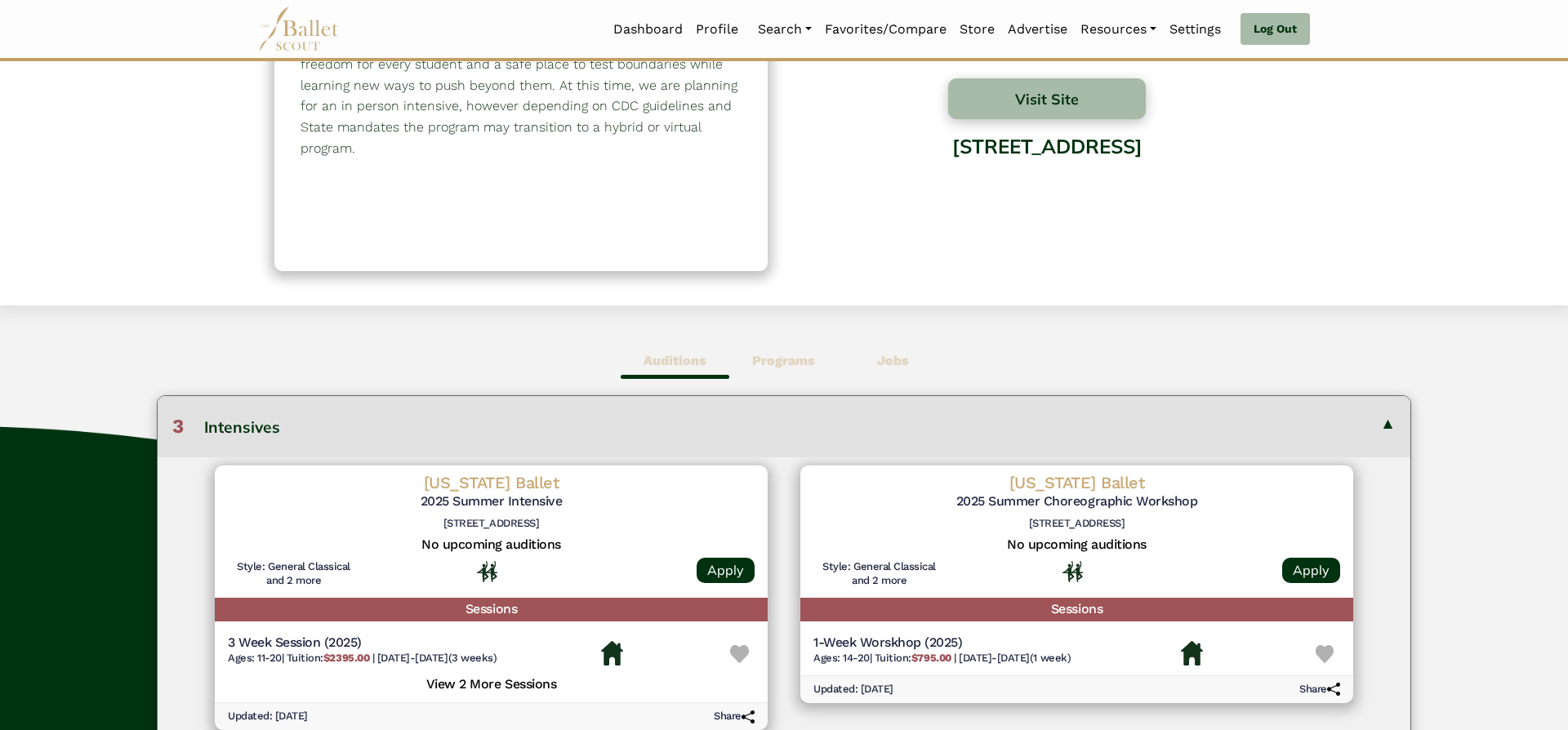
click at [894, 367] on b "Jobs" at bounding box center [893, 361] width 32 height 15
